Goal: Information Seeking & Learning: Learn about a topic

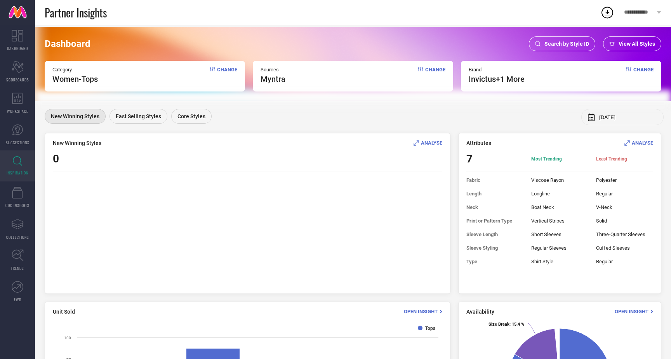
click at [223, 68] on span "Change" at bounding box center [227, 75] width 20 height 17
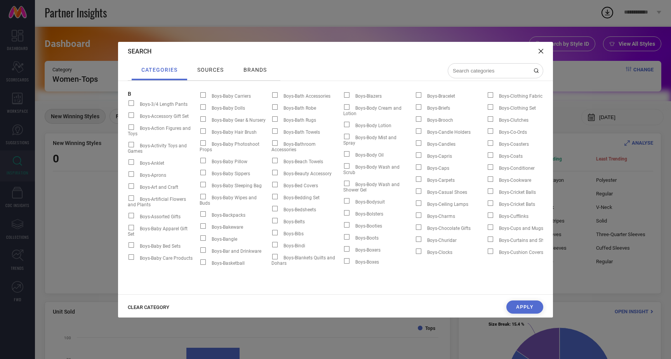
click at [151, 307] on span "CLEAR CATEGORY" at bounding box center [149, 308] width 42 height 6
click at [494, 74] on input at bounding box center [491, 71] width 78 height 7
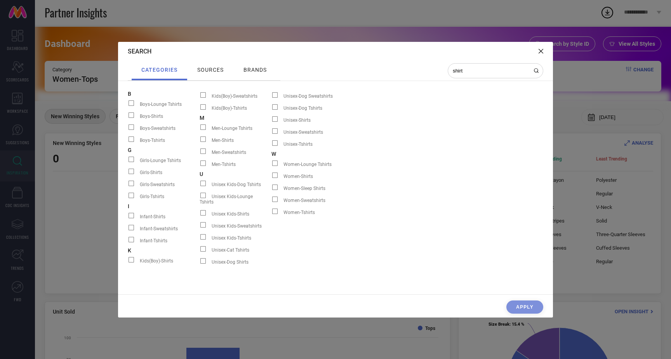
type input "shirt"
click at [203, 138] on span at bounding box center [202, 139] width 5 height 5
click at [200, 142] on input "Men-Shirts" at bounding box center [200, 142] width 0 height 0
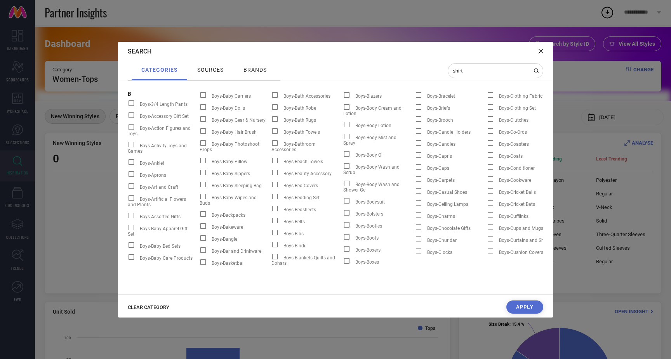
click at [528, 308] on button "Apply" at bounding box center [524, 307] width 37 height 13
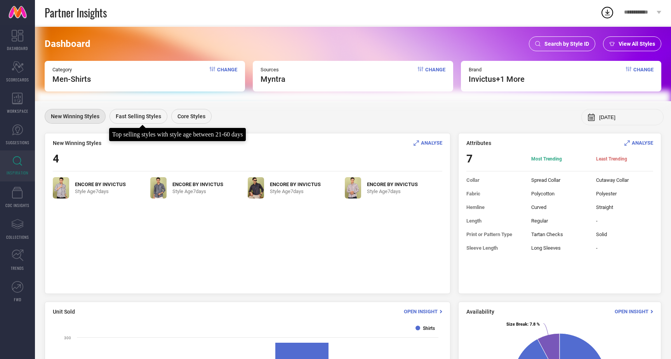
click at [130, 116] on span "Fast Selling Styles" at bounding box center [138, 116] width 45 height 6
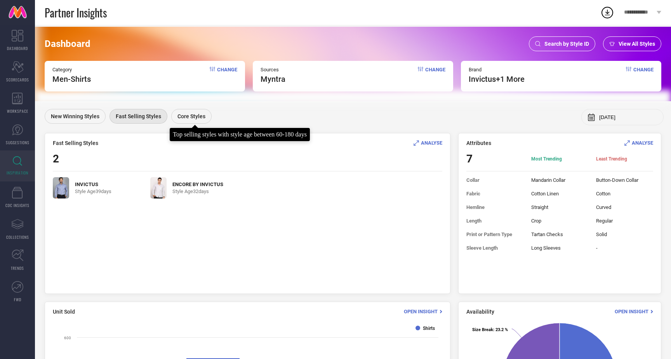
click at [191, 116] on span "Core Styles" at bounding box center [191, 116] width 28 height 6
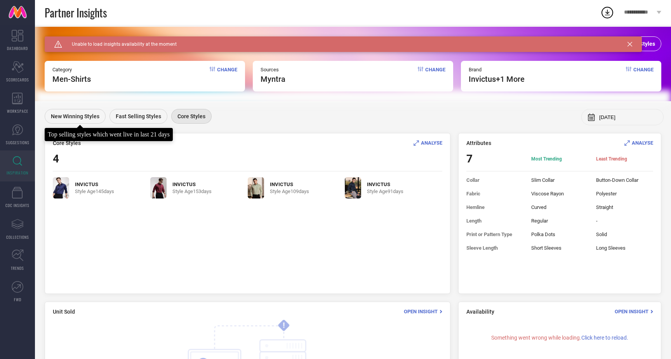
click at [83, 115] on span "New Winning Styles" at bounding box center [75, 116] width 49 height 6
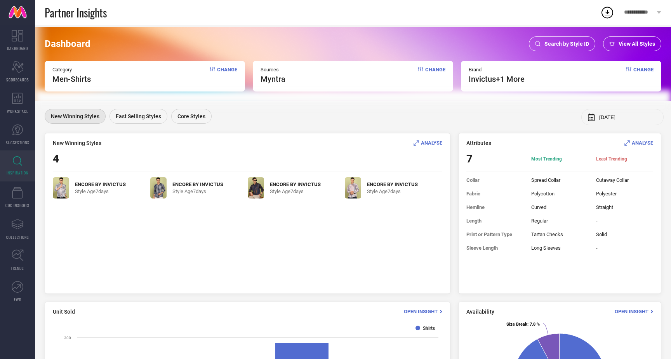
click at [224, 67] on span "Change" at bounding box center [227, 75] width 20 height 17
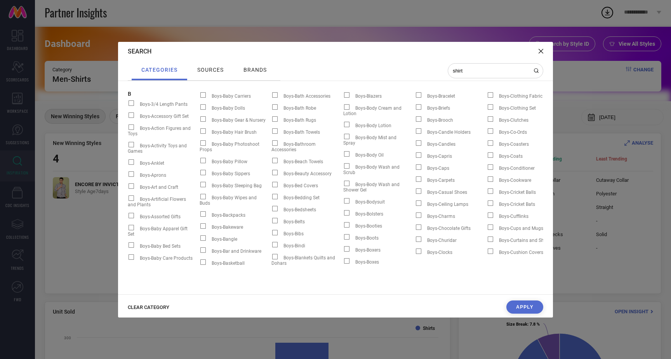
click at [145, 305] on span "CLEAR CATEGORY" at bounding box center [149, 308] width 42 height 6
click at [456, 71] on input "shirt" at bounding box center [491, 71] width 78 height 7
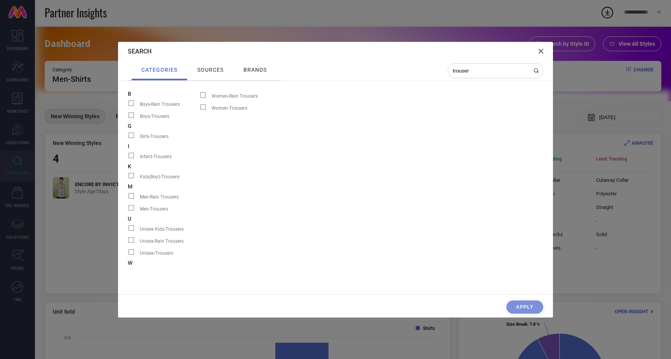
type input "trouser"
click at [131, 210] on span at bounding box center [130, 207] width 5 height 5
click at [128, 211] on input "Men-Trousers" at bounding box center [128, 211] width 0 height 0
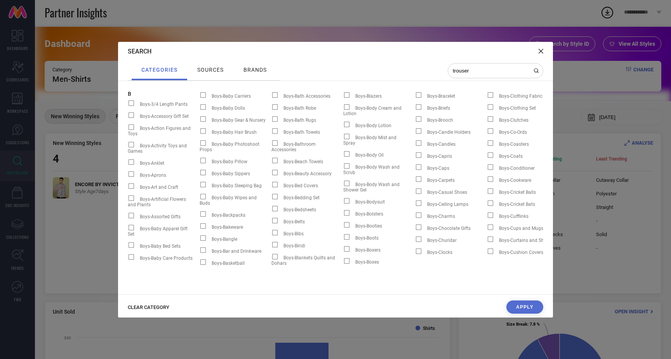
click at [532, 304] on button "Apply" at bounding box center [524, 307] width 37 height 13
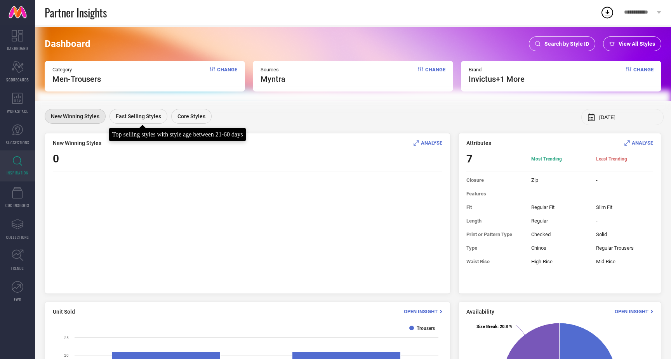
click at [135, 109] on div "Fast Selling Styles" at bounding box center [138, 116] width 58 height 15
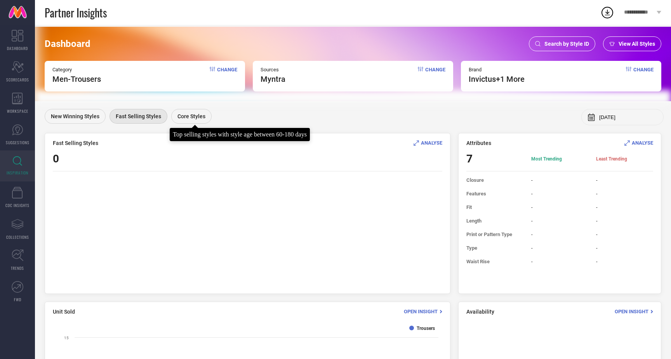
click at [191, 118] on span "Core Styles" at bounding box center [191, 116] width 28 height 6
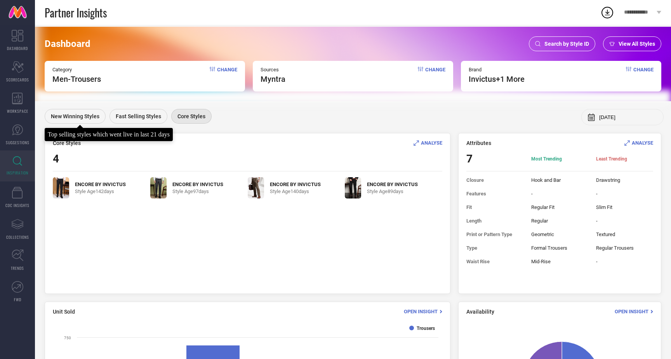
click at [83, 115] on span "New Winning Styles" at bounding box center [75, 116] width 49 height 6
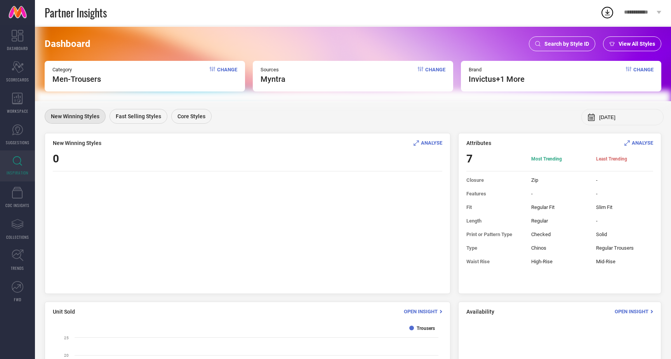
click at [223, 68] on span "Change" at bounding box center [227, 75] width 20 height 17
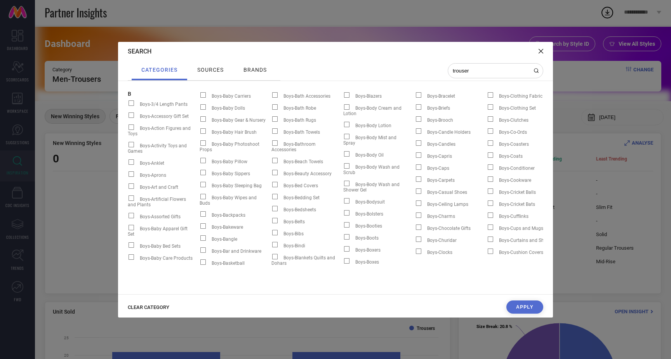
click at [137, 309] on span "CLEAR CATEGORY" at bounding box center [149, 308] width 42 height 6
click at [463, 72] on input "trouser" at bounding box center [491, 71] width 78 height 7
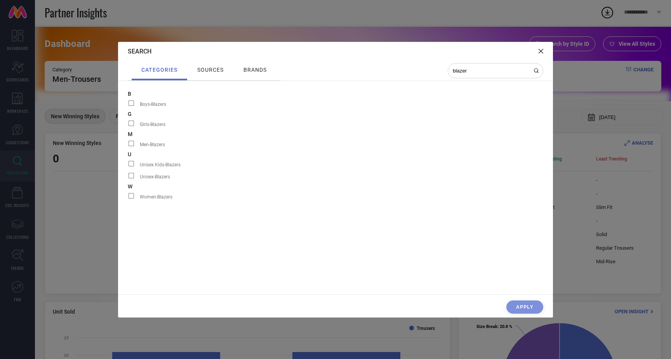
type input "blazer"
click at [130, 144] on span at bounding box center [130, 143] width 5 height 5
click at [128, 146] on input "Men-Blazers" at bounding box center [128, 146] width 0 height 0
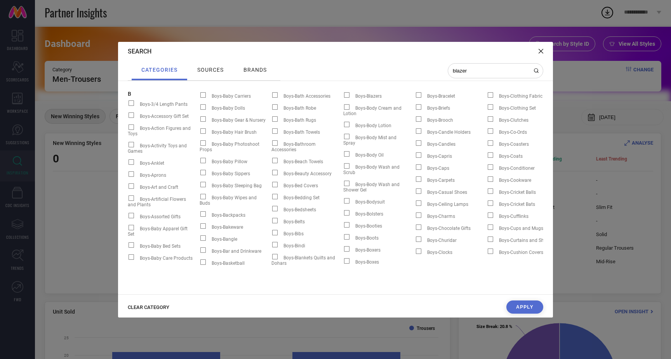
click at [522, 306] on button "Apply" at bounding box center [524, 307] width 37 height 13
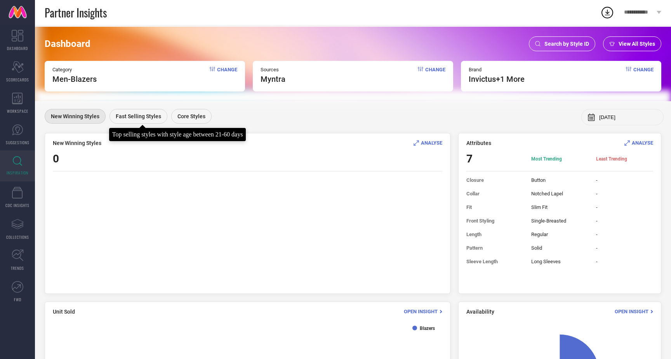
click at [135, 115] on span "Fast Selling Styles" at bounding box center [138, 116] width 45 height 6
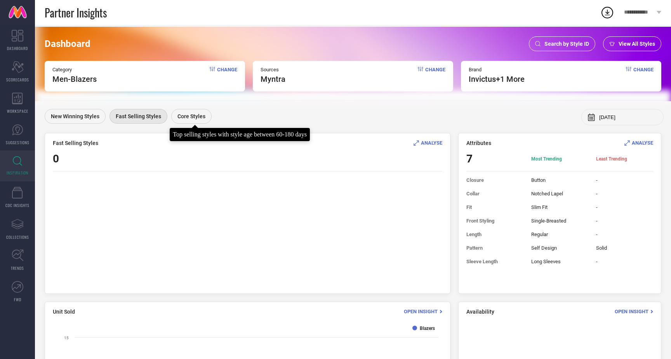
click at [183, 116] on span "Core Styles" at bounding box center [191, 116] width 28 height 6
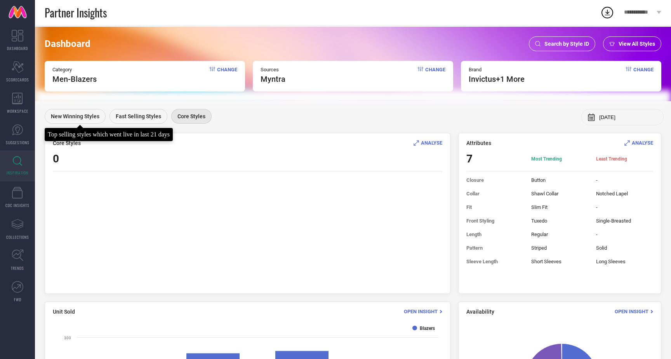
click at [64, 118] on span "New Winning Styles" at bounding box center [75, 116] width 49 height 6
